Goal: Task Accomplishment & Management: Complete application form

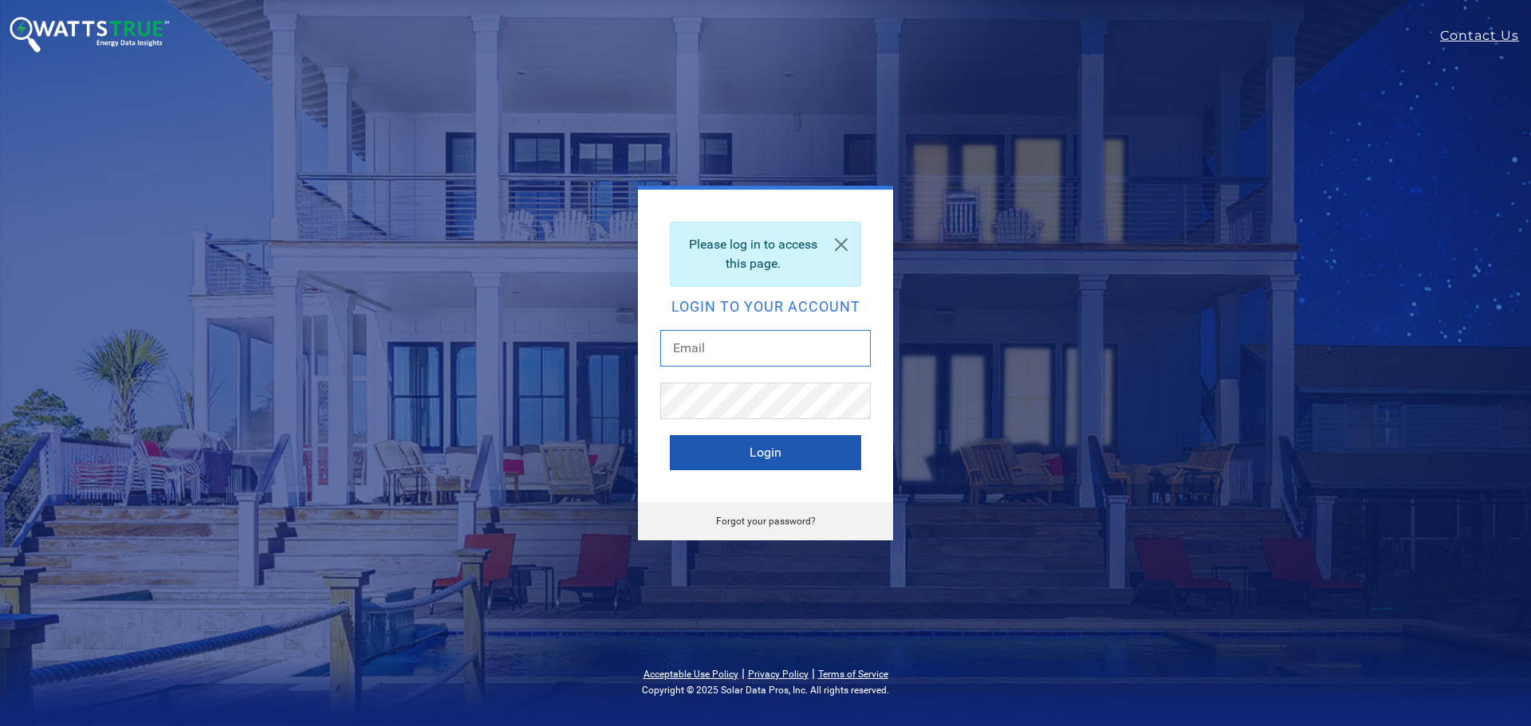
type input "[PERSON_NAME][EMAIL_ADDRESS][DOMAIN_NAME]"
click at [756, 451] on button "Login" at bounding box center [765, 452] width 191 height 35
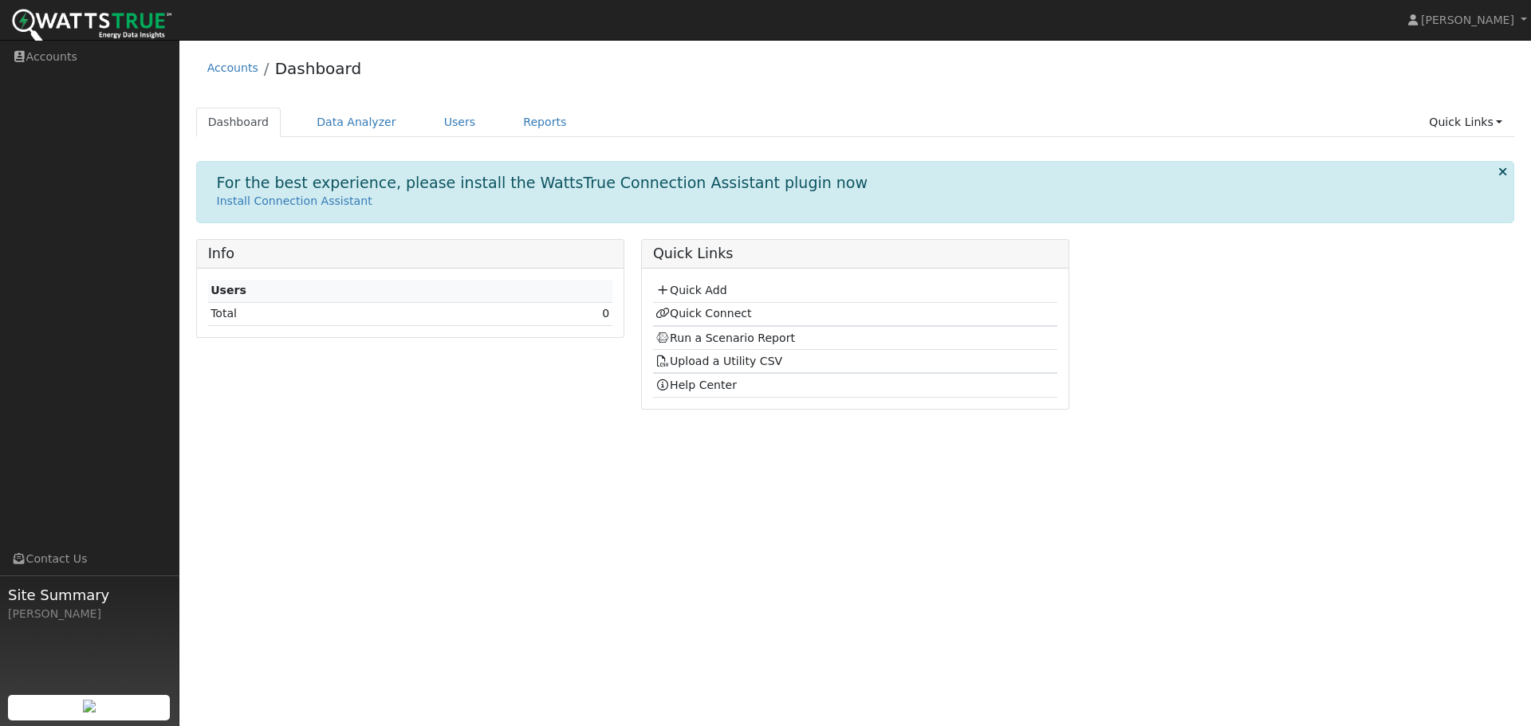
drag, startPoint x: 0, startPoint y: 0, endPoint x: 538, endPoint y: 388, distance: 663.6
click at [538, 388] on div "Info Users Total 0" at bounding box center [409, 330] width 445 height 183
click at [709, 288] on link "Quick Add" at bounding box center [690, 290] width 71 height 13
